Goal: Task Accomplishment & Management: Manage account settings

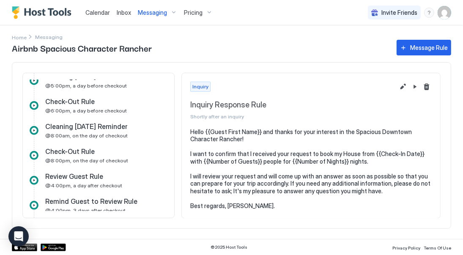
scroll to position [268, 0]
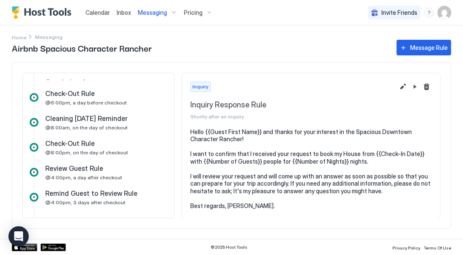
click at [33, 171] on div at bounding box center [34, 172] width 9 height 9
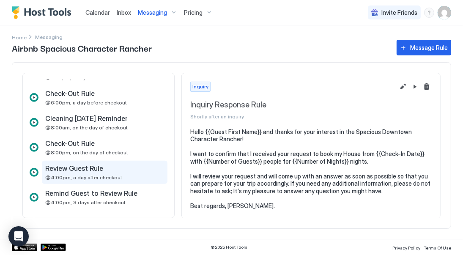
click at [71, 174] on span "@4:00pm, a day after checkout" at bounding box center [83, 177] width 77 height 6
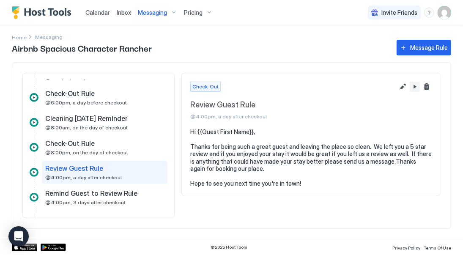
click at [415, 84] on button "Pause Message Rule" at bounding box center [414, 87] width 10 height 10
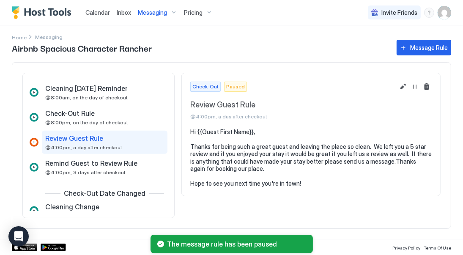
scroll to position [300, 0]
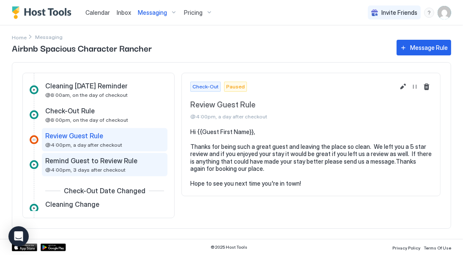
click at [107, 166] on span "@4:00pm, 3 days after checkout" at bounding box center [85, 169] width 80 height 6
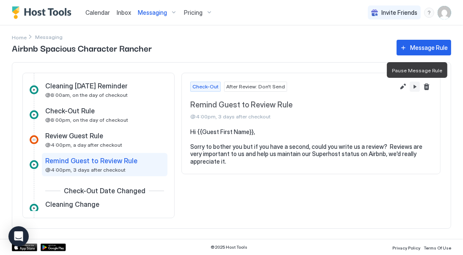
click at [413, 87] on button "Pause Message Rule" at bounding box center [414, 87] width 10 height 10
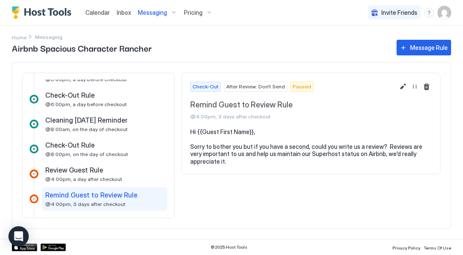
scroll to position [277, 0]
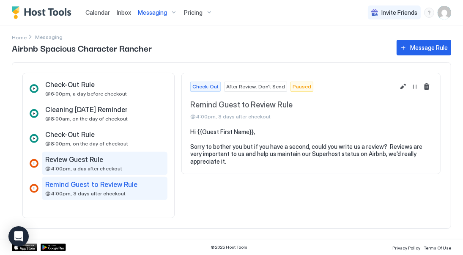
click at [103, 165] on span "@4:00pm, a day after checkout" at bounding box center [83, 168] width 77 height 6
